Goal: Task Accomplishment & Management: Manage account settings

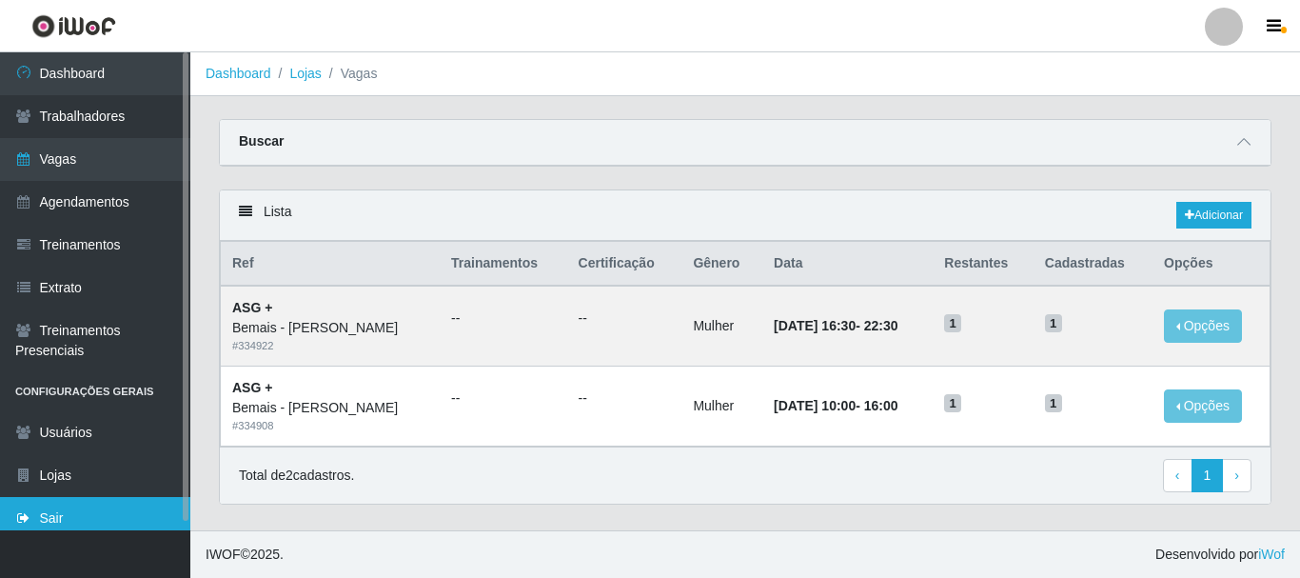
click at [98, 516] on link "Sair" at bounding box center [95, 518] width 190 height 43
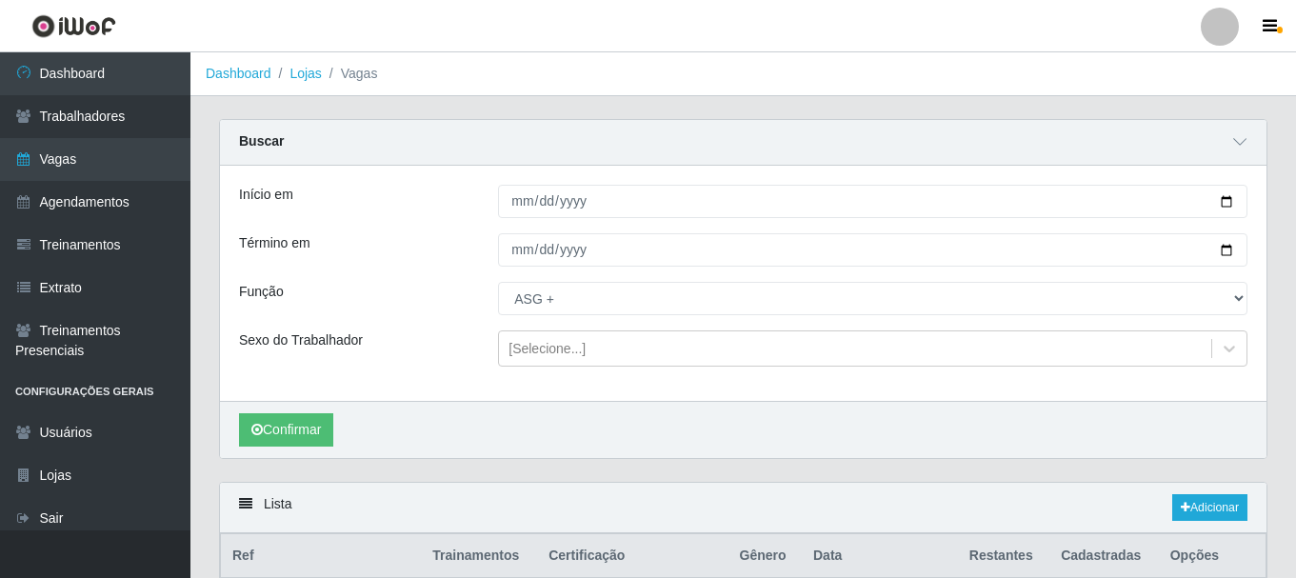
select select "79"
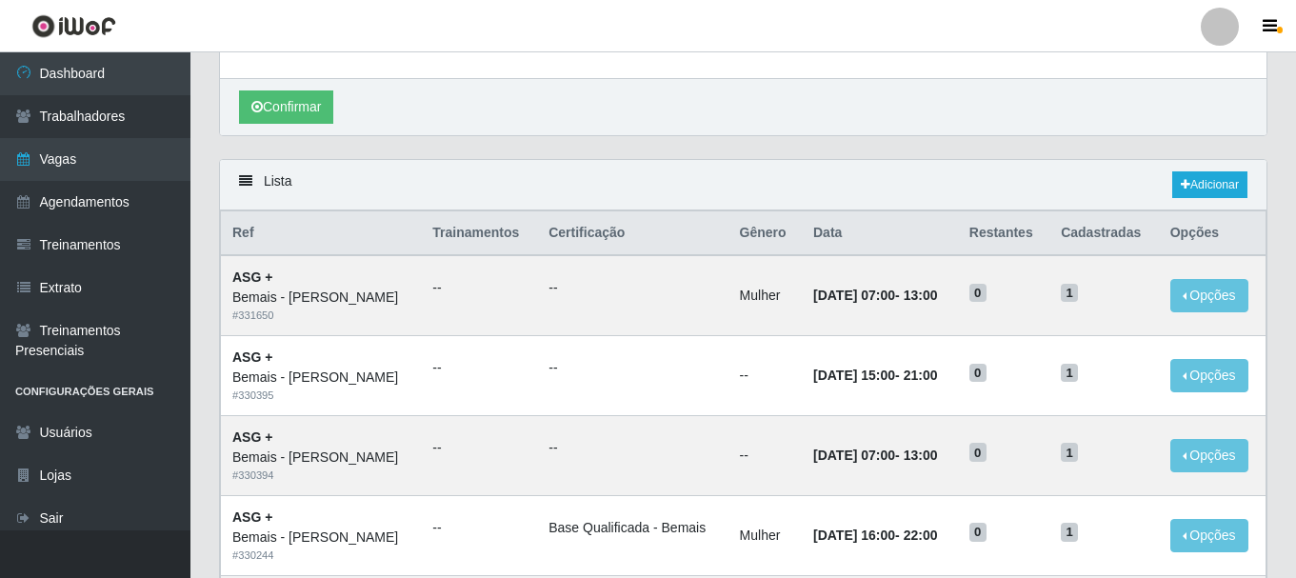
scroll to position [286, 0]
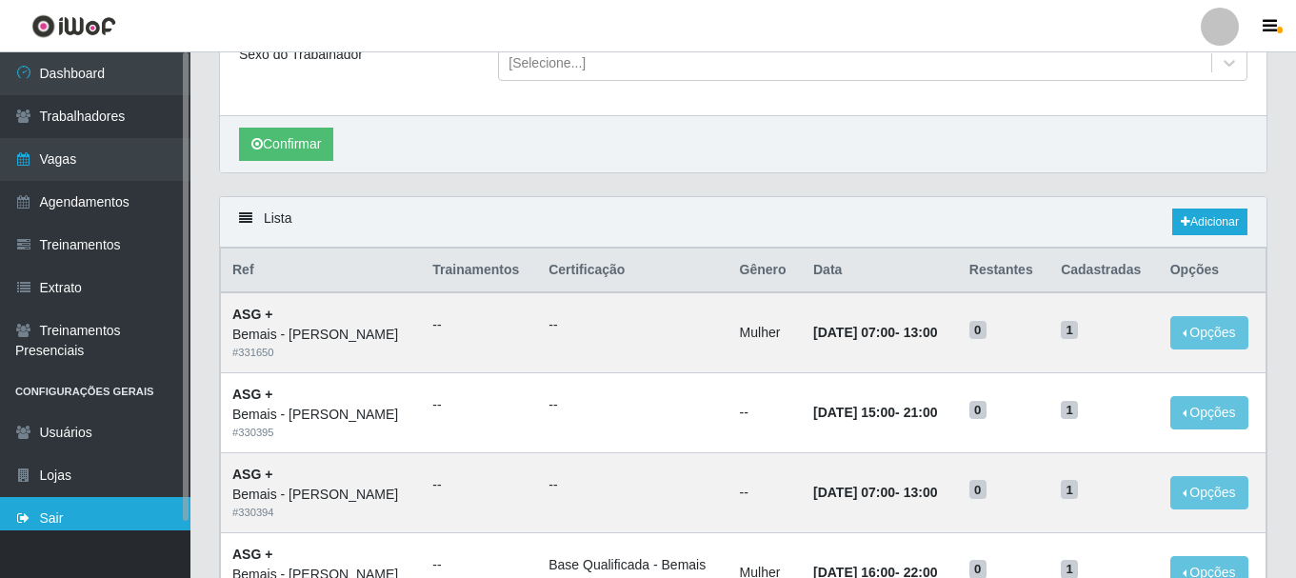
click at [55, 514] on link "Sair" at bounding box center [95, 518] width 190 height 43
